Goal: Navigation & Orientation: Go to known website

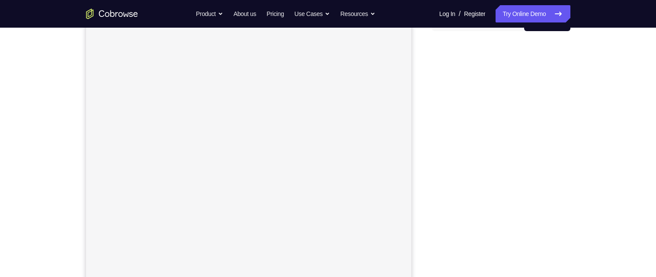
scroll to position [98, 0]
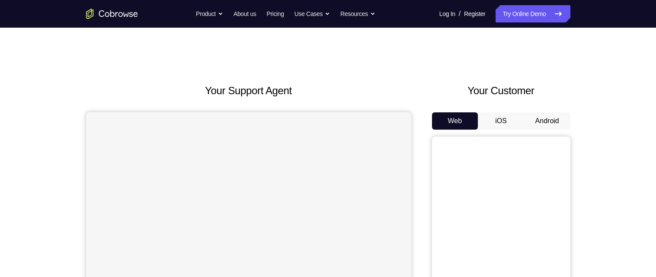
click at [546, 120] on button "Android" at bounding box center [547, 120] width 46 height 17
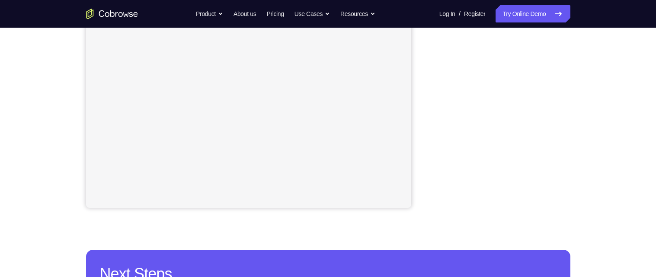
scroll to position [197, 0]
